Goal: Information Seeking & Learning: Learn about a topic

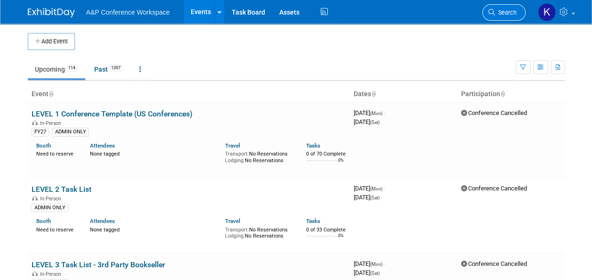
click at [497, 14] on span "Search" at bounding box center [506, 12] width 22 height 7
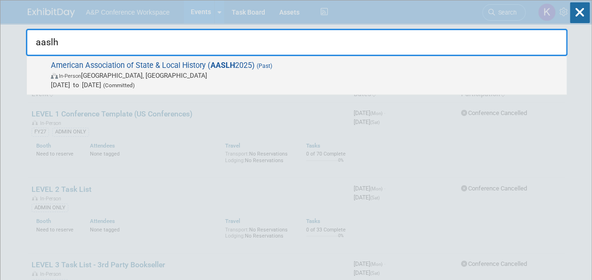
type input "aaslh"
click at [164, 64] on span "American Association of State & Local History ( AASLH 2025) (Past) In-Person [G…" at bounding box center [305, 75] width 514 height 29
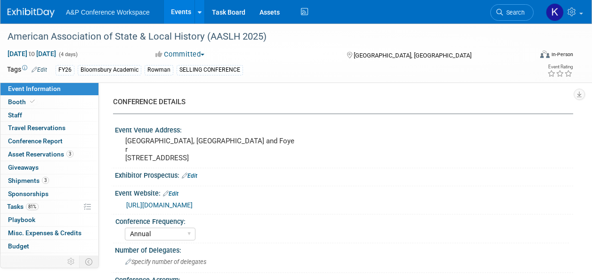
select select "Annual"
select select "Level 2"
select select "In-Person Booth"
select select "Museum Professionals"
select select "Bloomsbury Academic"
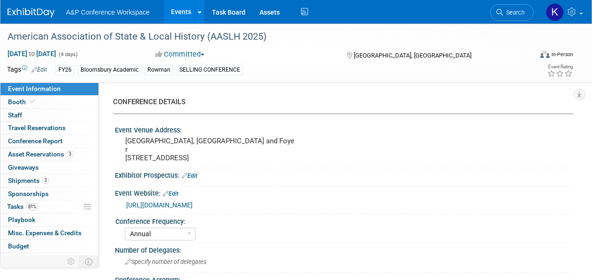
select select "Amanda Oney"
select select "Taylor Thompson"
select select "Ami Reitmeier"
select select "Brand/Subject Presence​"
